Goal: Contribute content

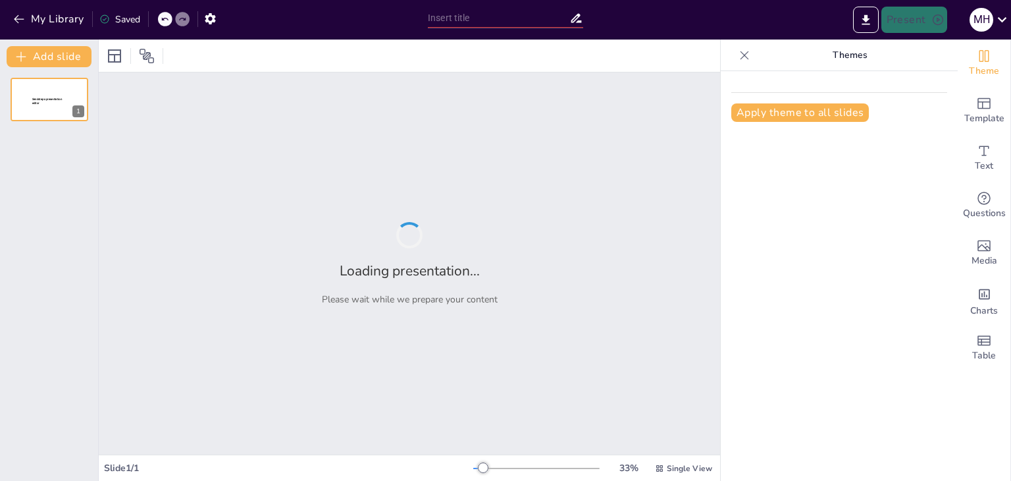
type input "Calibración de Pulverizadores de Mochila: Fundamentos y Práctica"
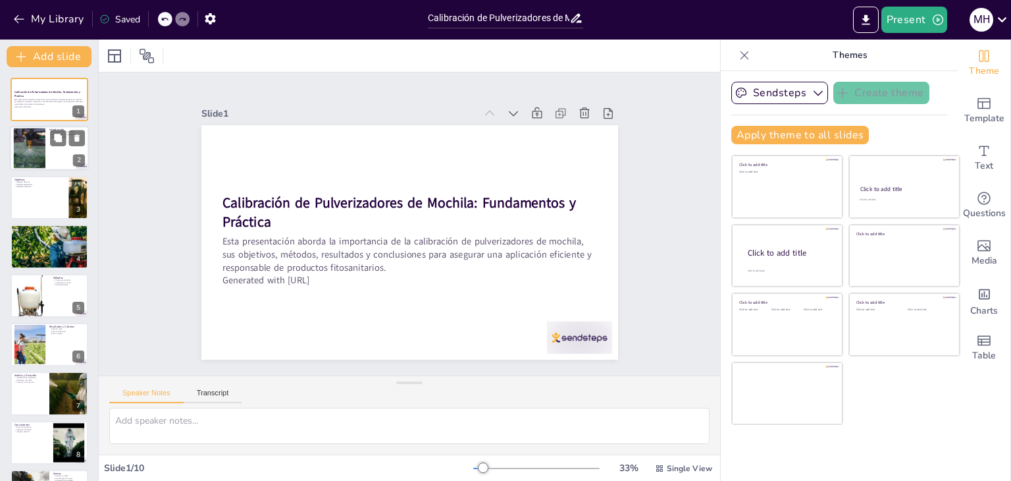
click at [16, 146] on div at bounding box center [29, 148] width 71 height 40
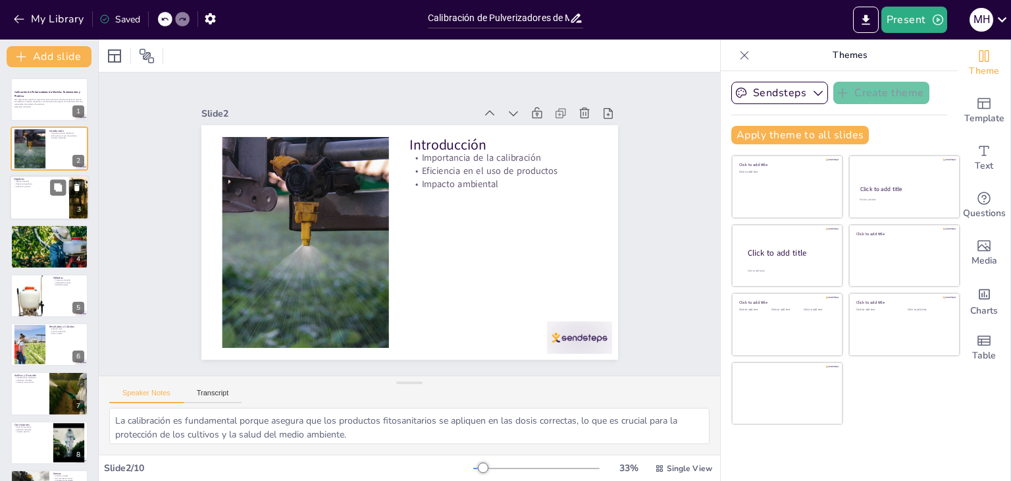
click at [34, 202] on div at bounding box center [49, 197] width 79 height 45
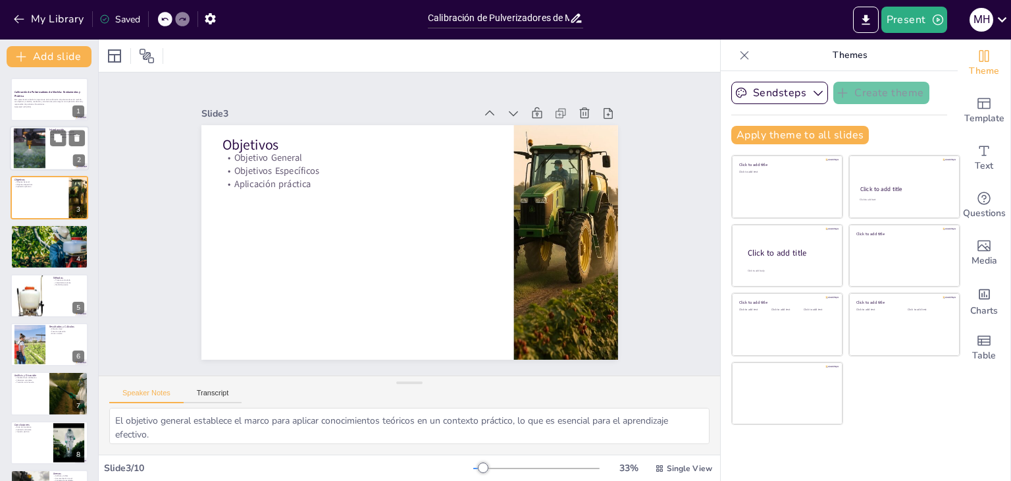
click at [53, 155] on div at bounding box center [49, 148] width 79 height 45
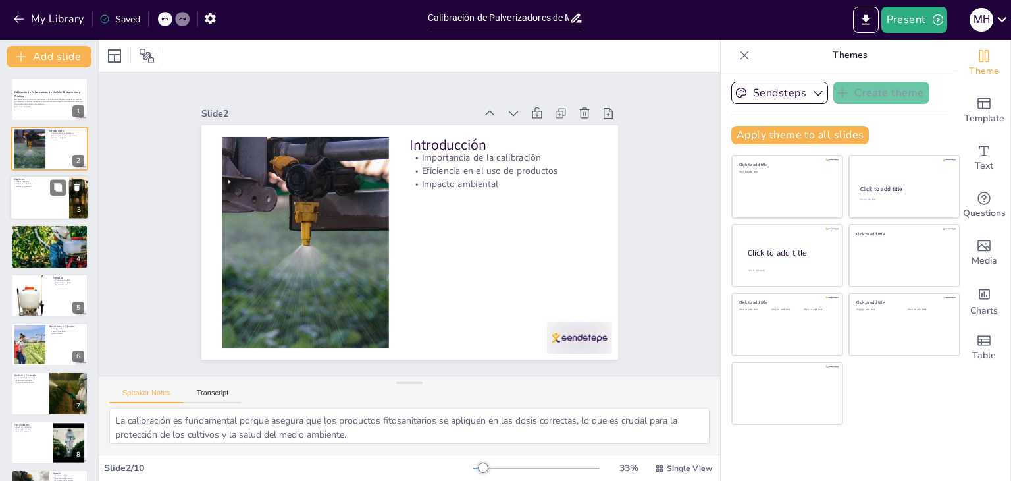
click at [40, 208] on div at bounding box center [49, 197] width 79 height 45
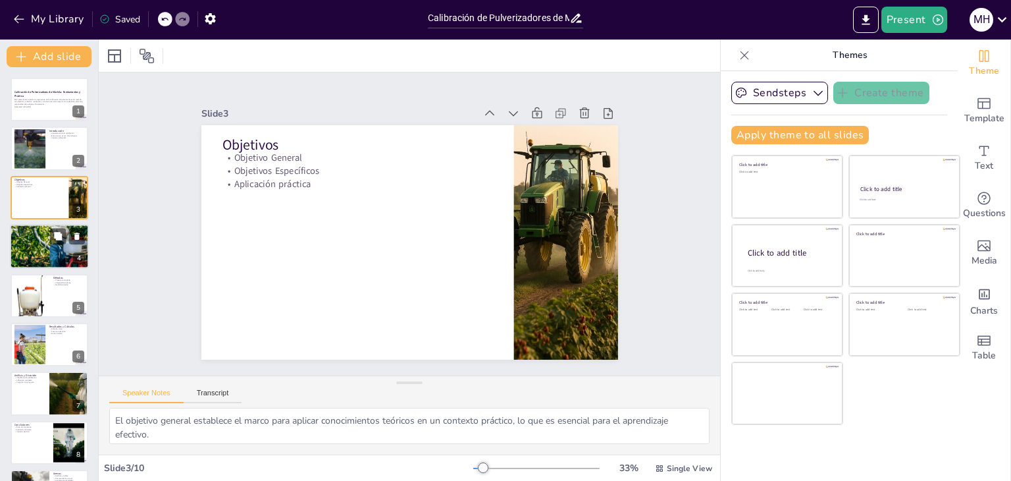
click at [37, 251] on div at bounding box center [49, 246] width 79 height 57
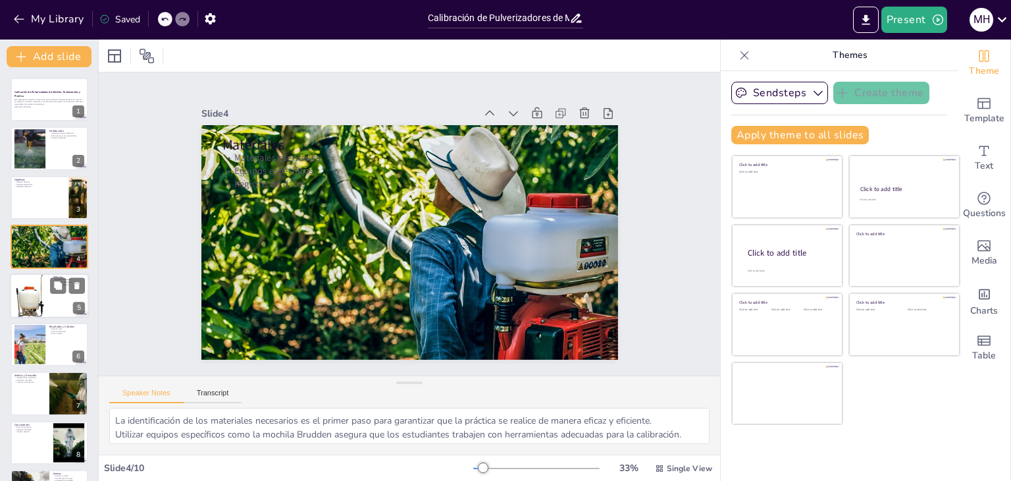
click at [58, 300] on div at bounding box center [49, 295] width 79 height 45
type textarea "Seguir un proceso controlado asegura que los resultados sean reproducibles y co…"
